Goal: Information Seeking & Learning: Find specific page/section

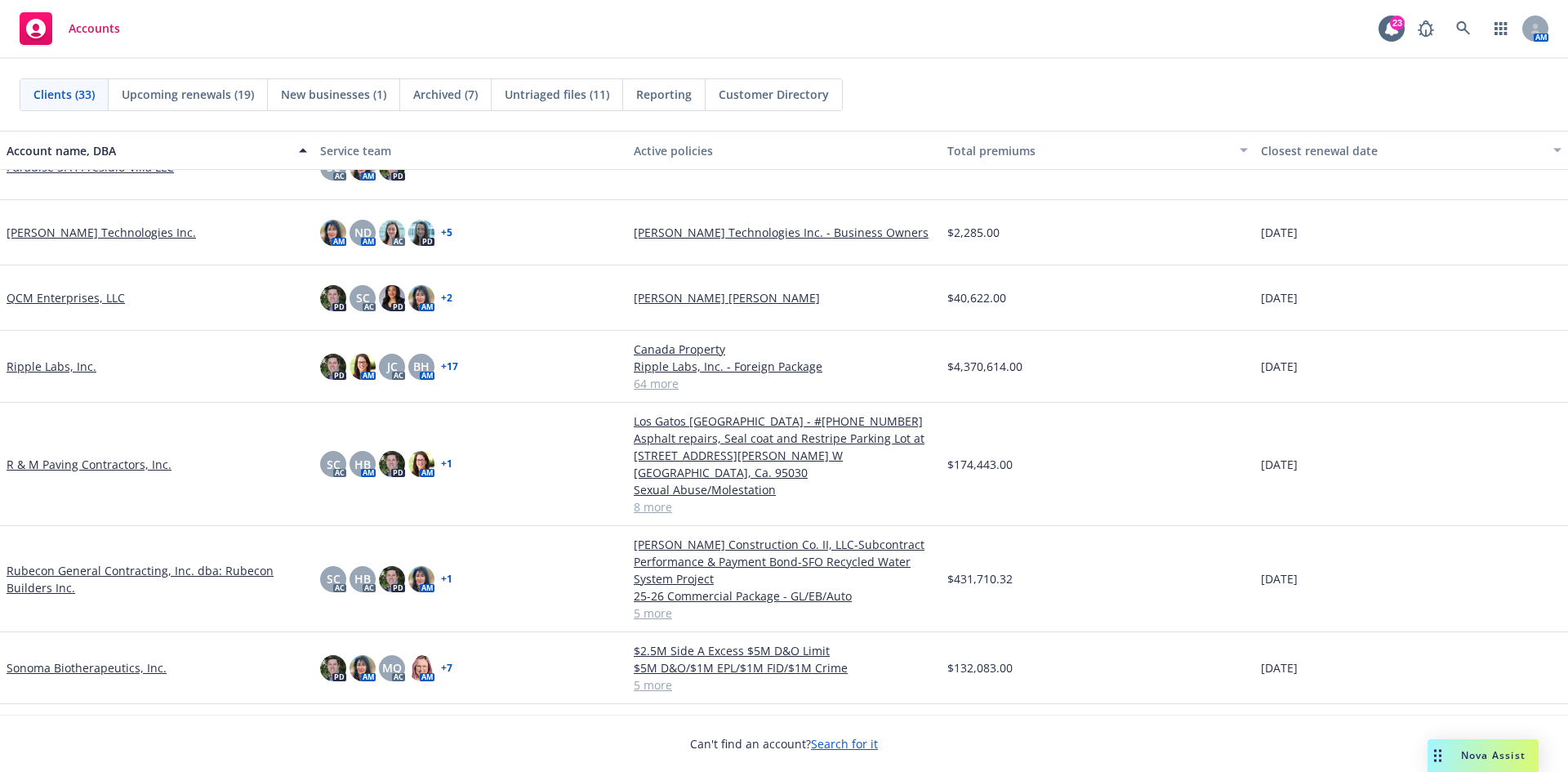
scroll to position [1306, 0]
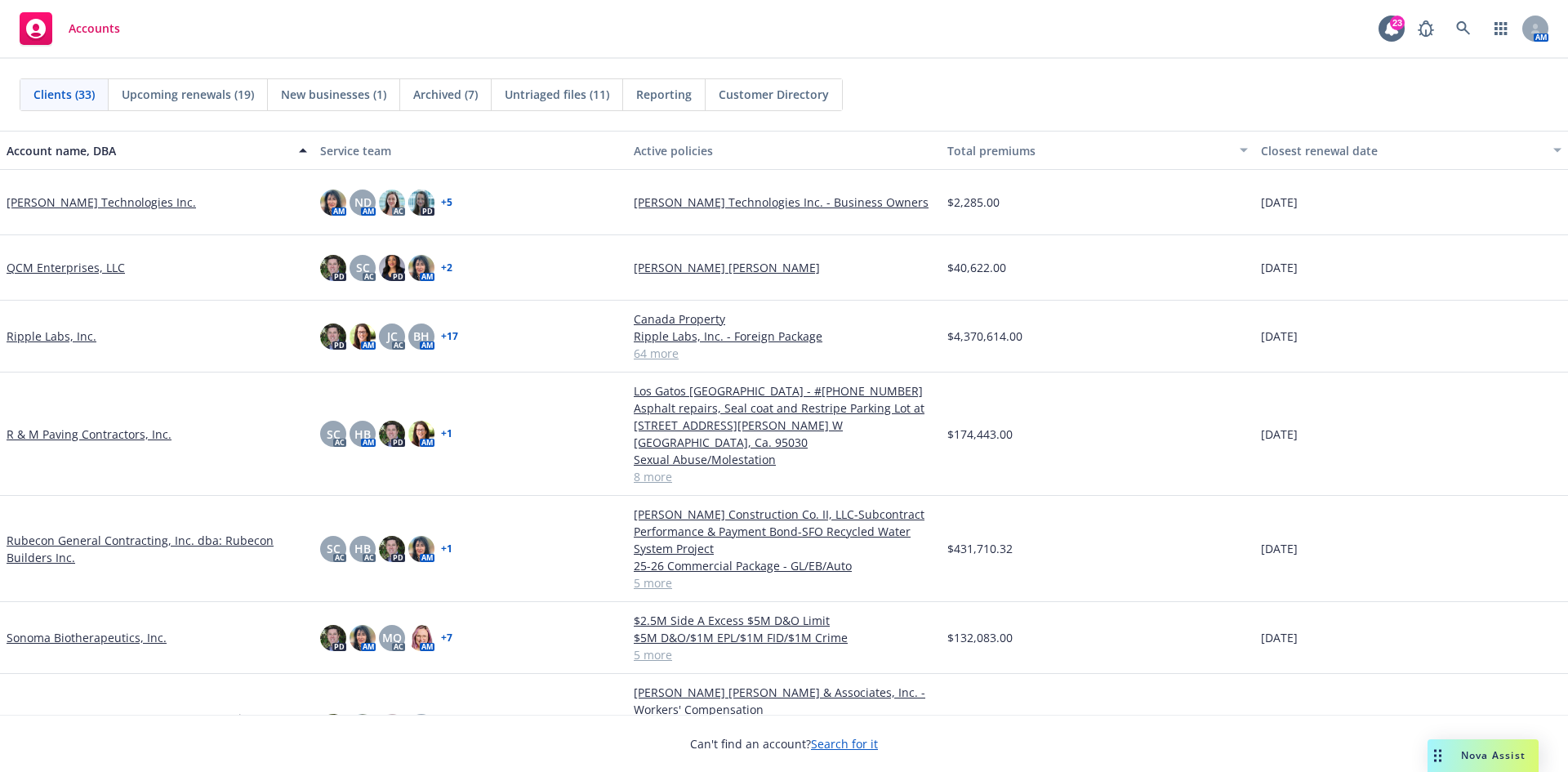
click at [44, 532] on link "Rubecon General Contracting, Inc. dba: Rubecon Builders Inc." at bounding box center [157, 548] width 300 height 34
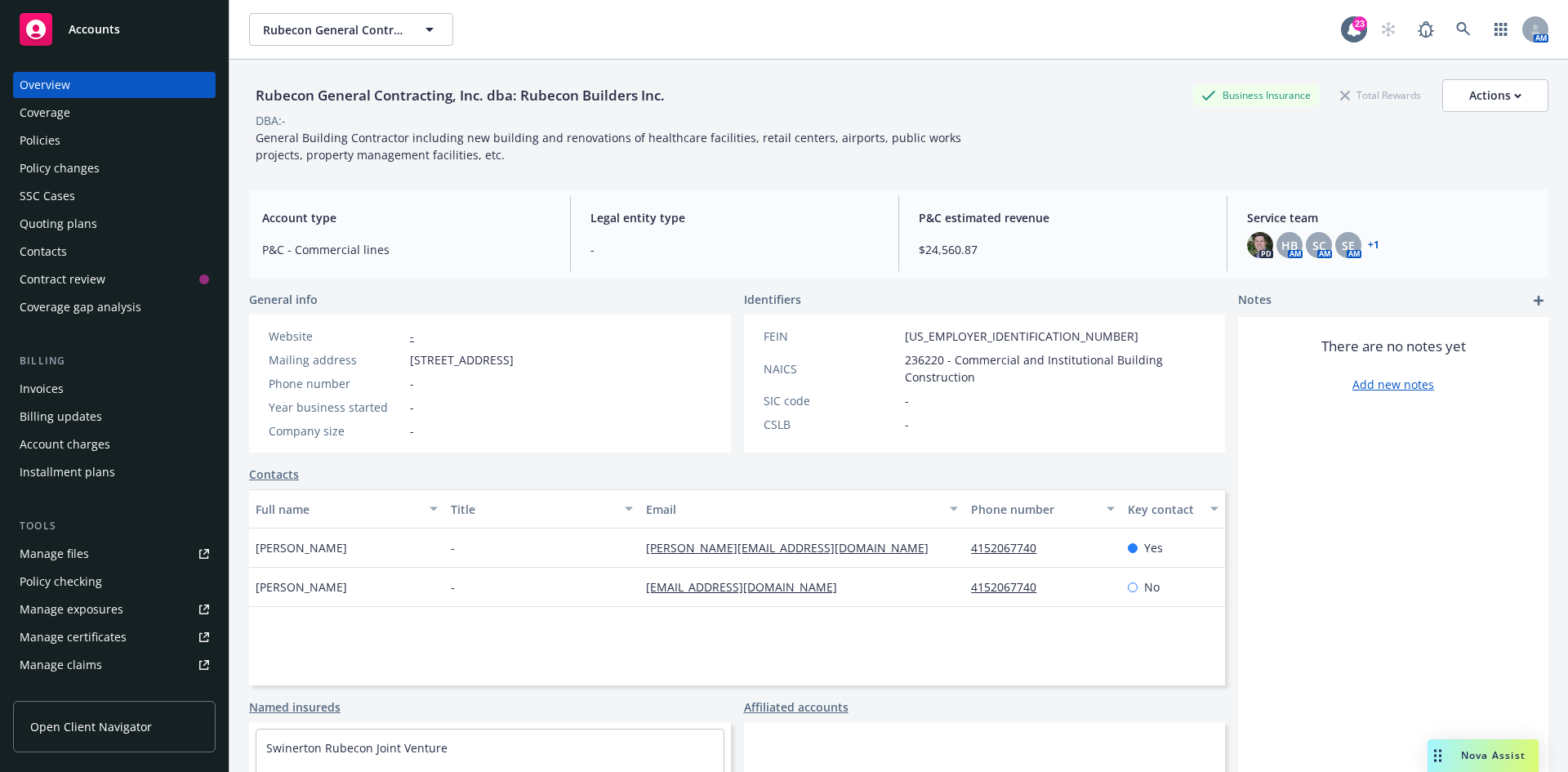
click at [46, 164] on div "Policy changes" at bounding box center [60, 168] width 80 height 26
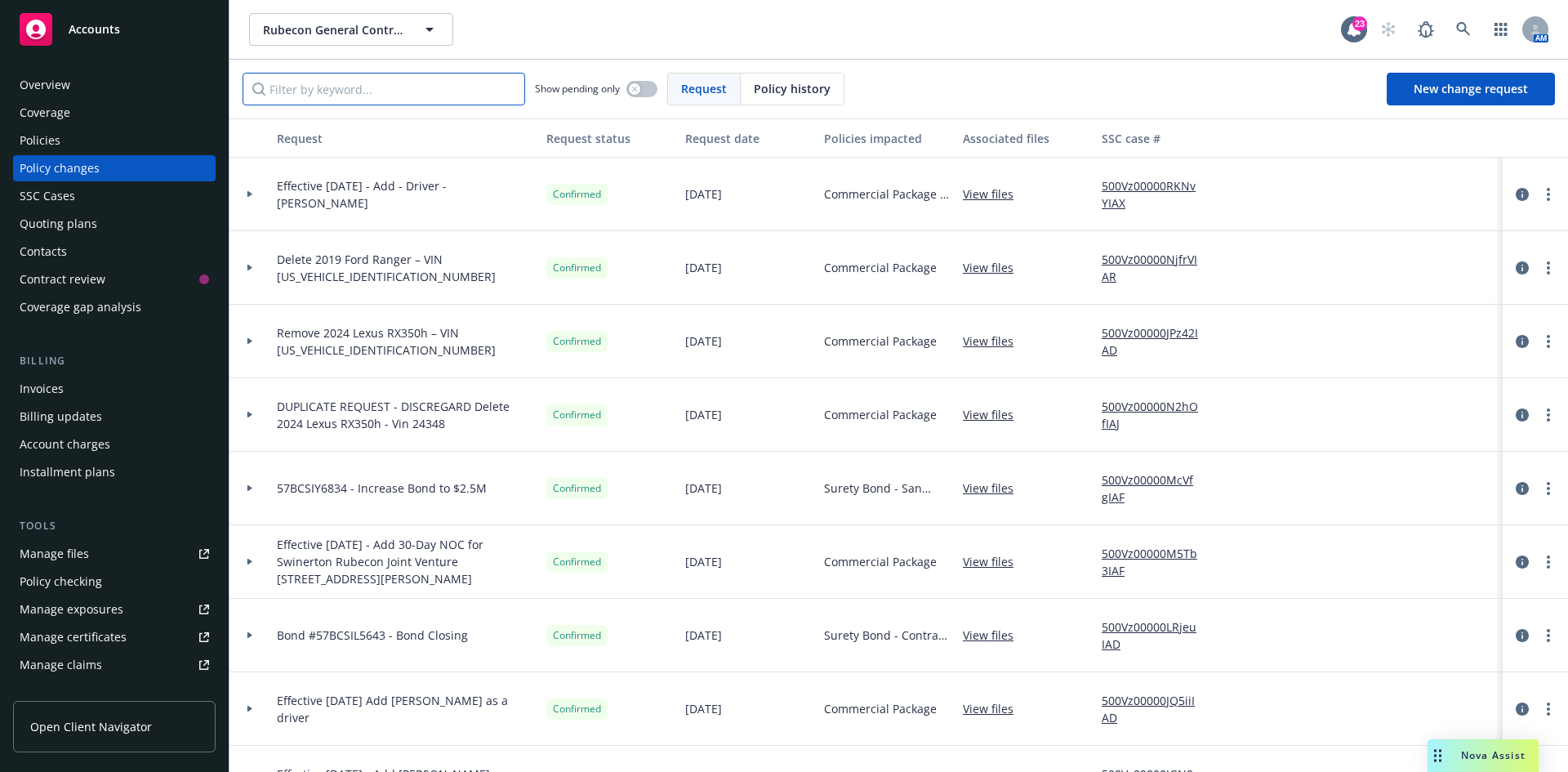
click at [359, 91] on input "Filter by keyword..." at bounding box center [384, 90] width 283 height 33
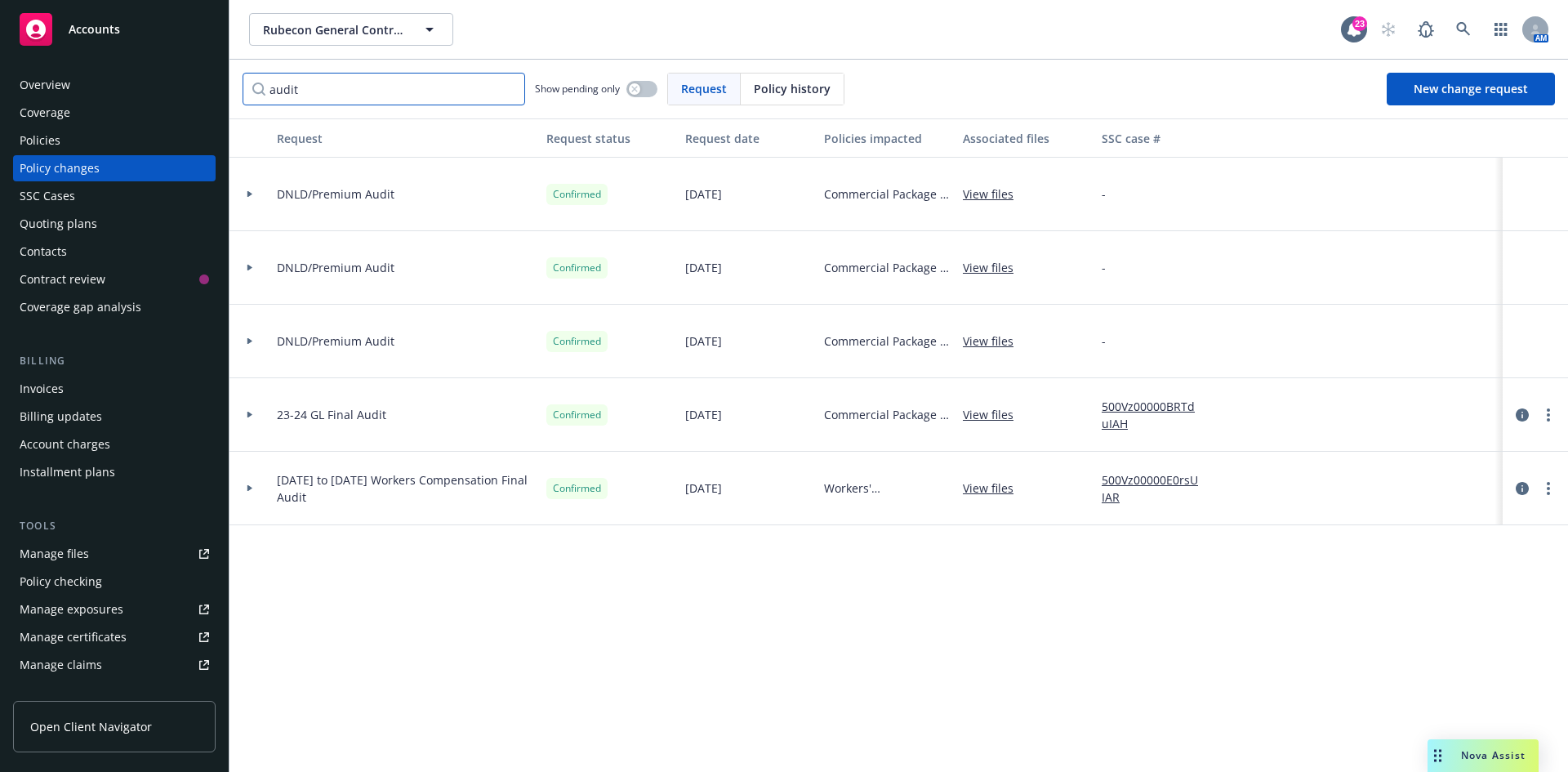
type input "audit"
click at [993, 491] on link "View files" at bounding box center [994, 488] width 64 height 17
